Goal: Find specific page/section: Find specific page/section

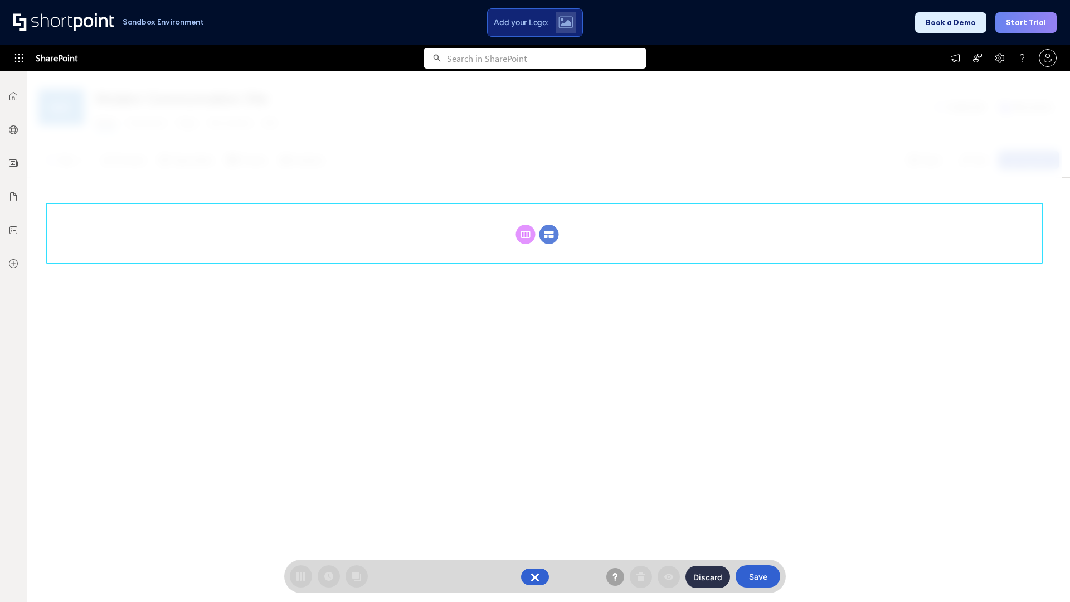
click at [549, 234] on circle at bounding box center [550, 235] width 20 height 20
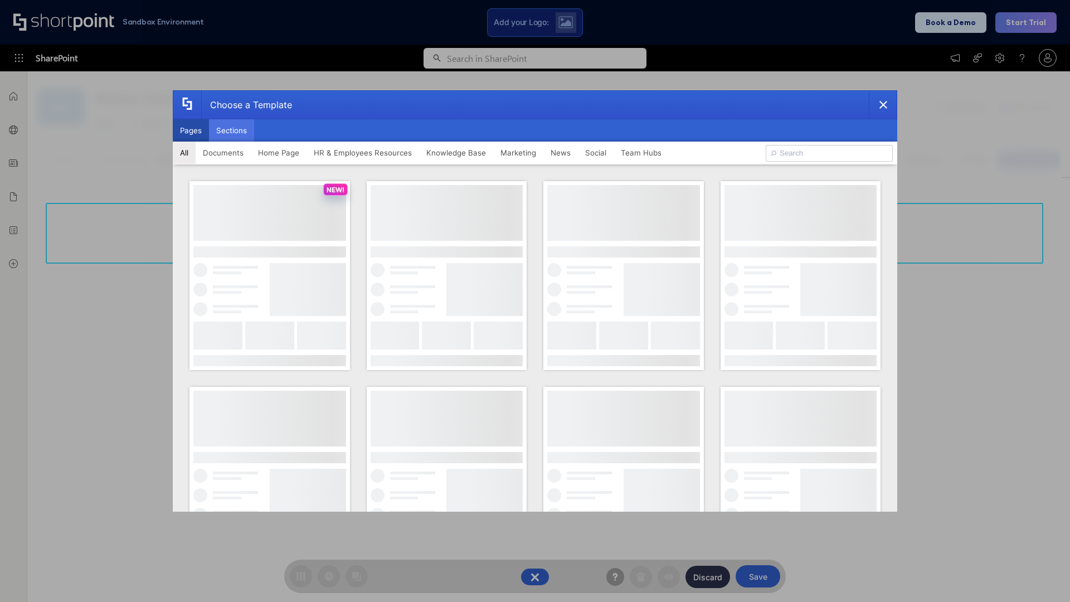
click at [231, 130] on button "Sections" at bounding box center [231, 130] width 45 height 22
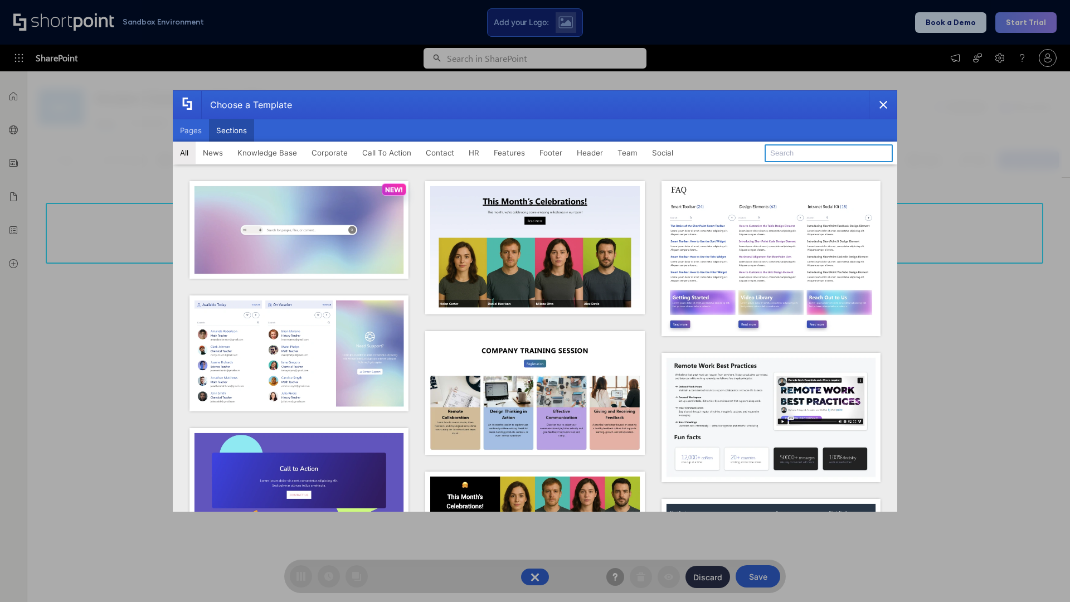
type input "Features Kit 6"
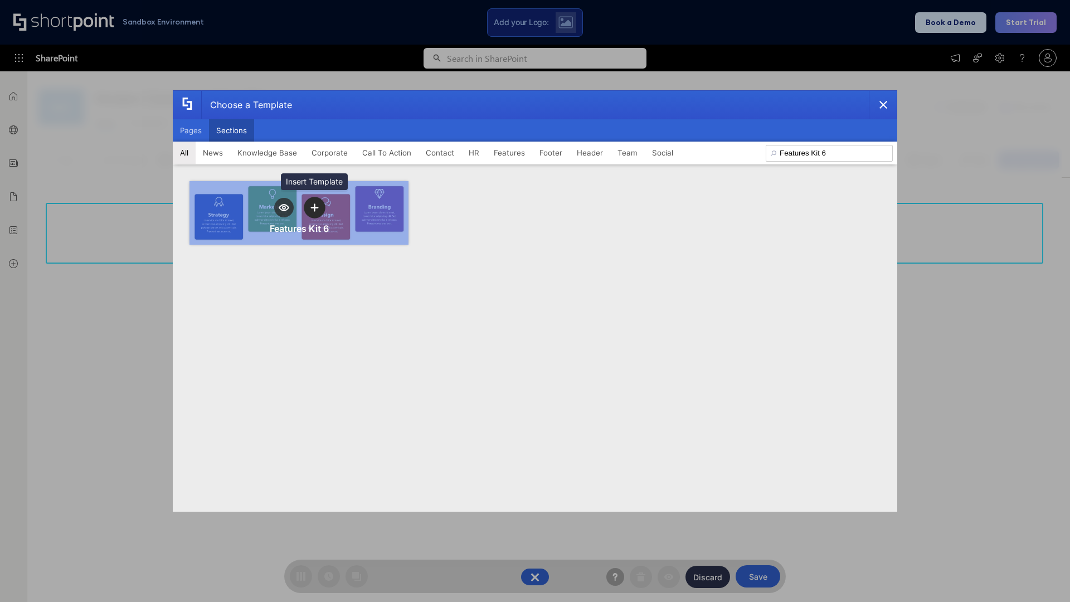
click at [314, 207] on icon "template selector" at bounding box center [315, 207] width 8 height 8
